Goal: Task Accomplishment & Management: Manage account settings

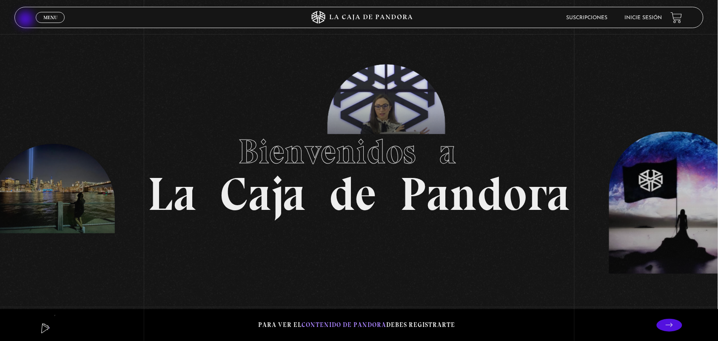
click at [26, 20] on header "Menu Cerrar Suscripciones Inicie sesión" at bounding box center [358, 17] width 689 height 21
click at [44, 16] on span "Menu" at bounding box center [50, 17] width 14 height 5
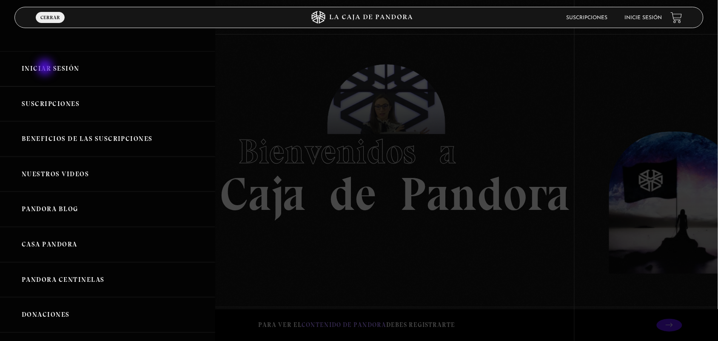
click at [46, 68] on link "Iniciar Sesión" at bounding box center [107, 68] width 215 height 35
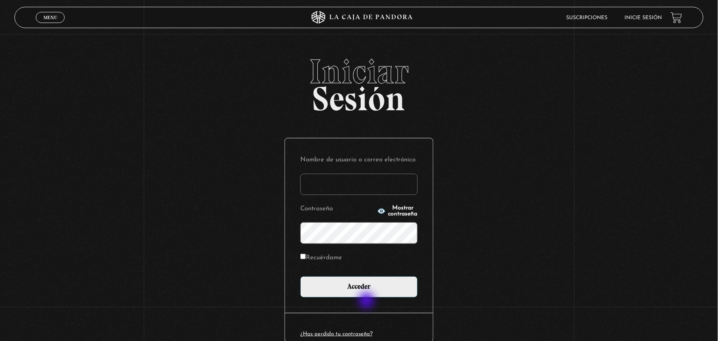
type input "ANGE-LU"
click at [371, 305] on div "Nombre de usuario o correo electrónico ANGE-LU Contraseña Mostrar contraseña Re…" at bounding box center [359, 225] width 148 height 175
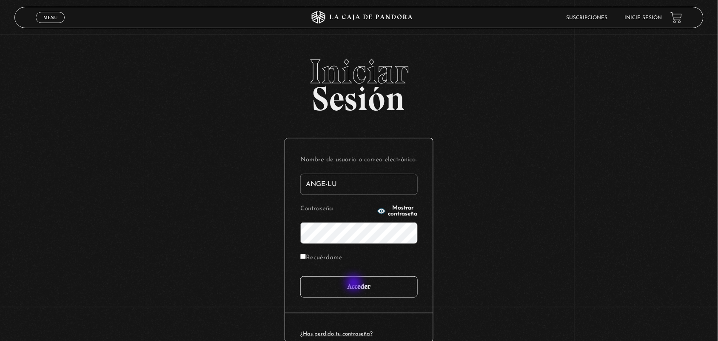
click at [354, 283] on input "Acceder" at bounding box center [358, 286] width 117 height 21
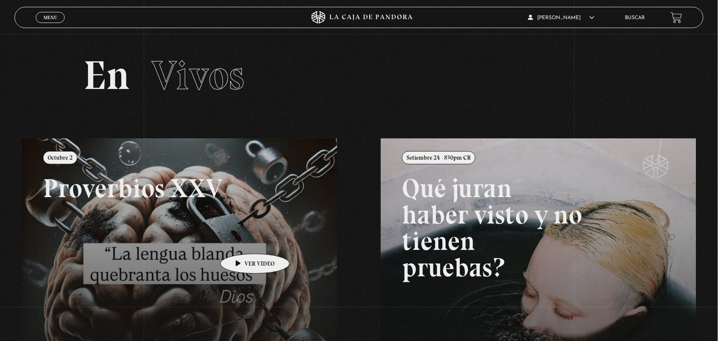
click at [217, 232] on link at bounding box center [381, 308] width 718 height 341
